Goal: Information Seeking & Learning: Find contact information

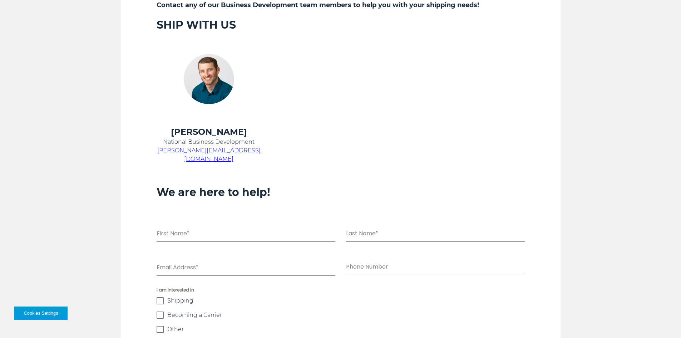
scroll to position [357, 0]
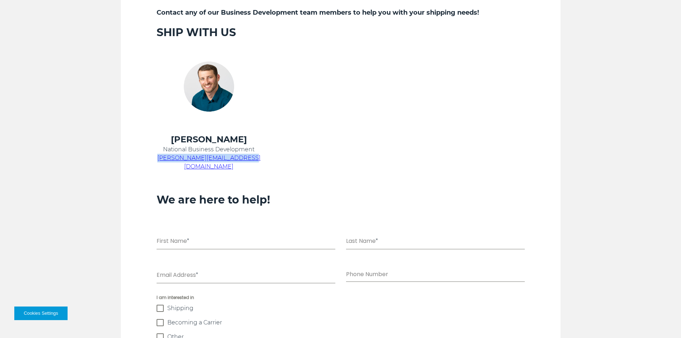
copy span "chris.kein@kbxlogistics.com"
drag, startPoint x: 252, startPoint y: 159, endPoint x: 158, endPoint y: 160, distance: 94.0
click at [158, 160] on p "chris.kein@kbxlogistics.com" at bounding box center [209, 162] width 105 height 17
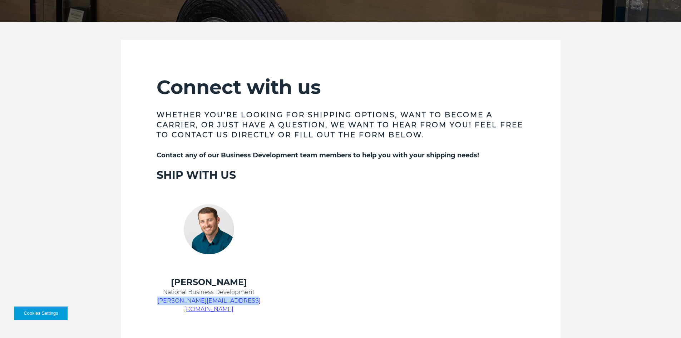
scroll to position [429, 0]
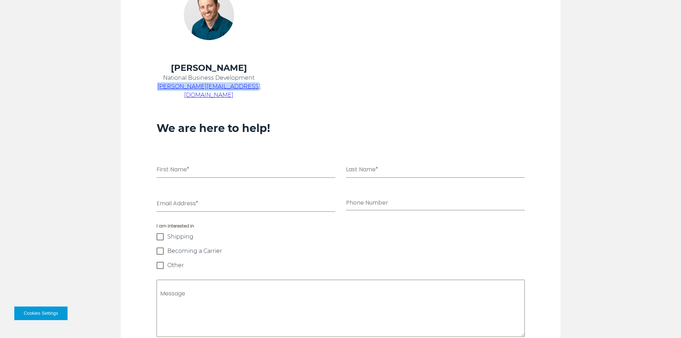
copy span "chris.kein@kbxlogistics.com"
drag, startPoint x: 223, startPoint y: 112, endPoint x: 234, endPoint y: 94, distance: 20.7
click at [223, 110] on h3 at bounding box center [341, 115] width 368 height 14
drag, startPoint x: 252, startPoint y: 87, endPoint x: 201, endPoint y: 85, distance: 50.8
click at [201, 85] on p "chris.kein@kbxlogistics.com" at bounding box center [209, 90] width 105 height 17
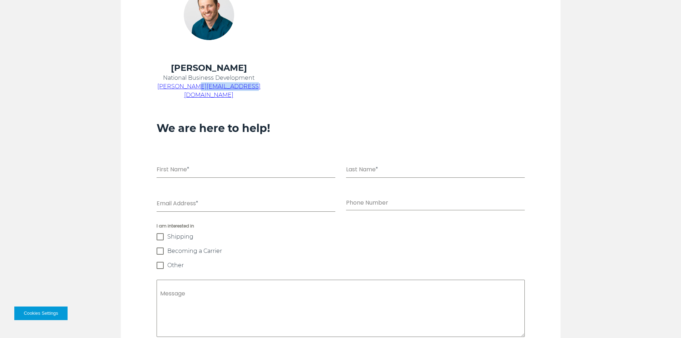
copy span "kbxlogistics.com"
